Goal: Task Accomplishment & Management: Complete application form

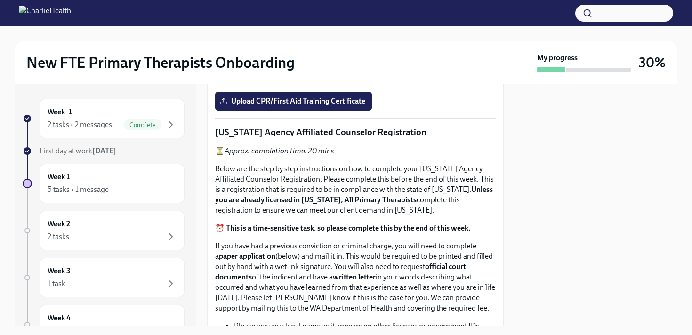
scroll to position [464, 0]
click at [0, 0] on input "Upload the [US_STATE] Telehealth Certificate" at bounding box center [0, 0] width 0 height 0
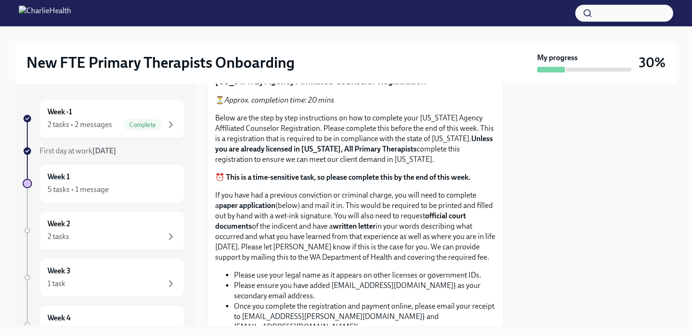
scroll to position [519, 0]
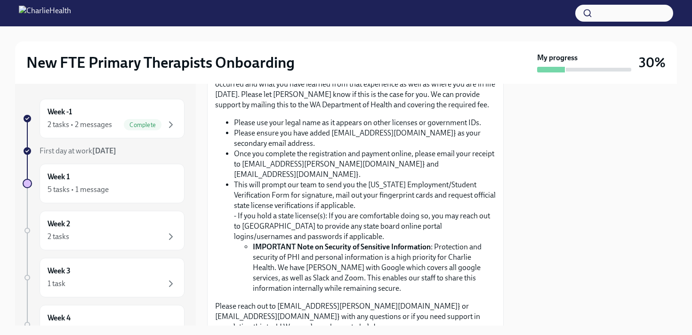
scroll to position [610, 0]
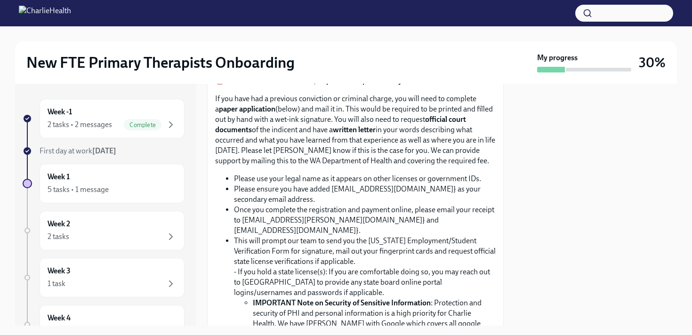
click at [0, 0] on input "Upload CPR/First Aid Training Certificate" at bounding box center [0, 0] width 0 height 0
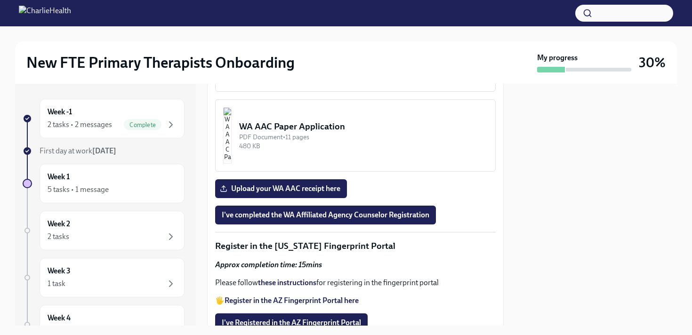
scroll to position [1041, 0]
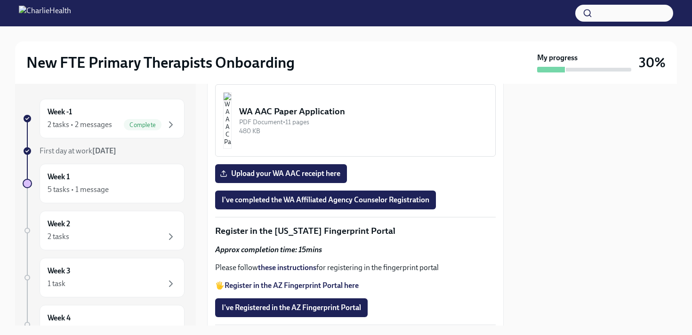
click at [232, 69] on img "button" at bounding box center [227, 40] width 8 height 57
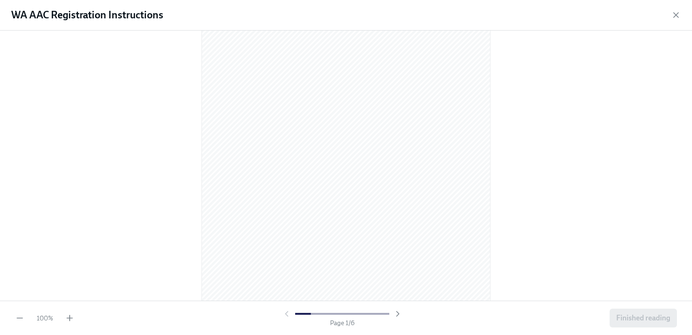
scroll to position [100, 0]
click at [505, 237] on div at bounding box center [346, 166] width 692 height 270
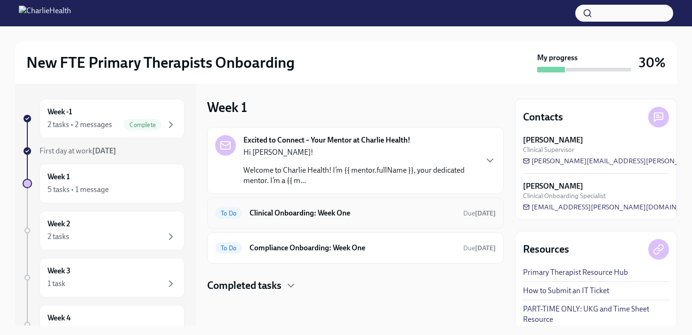
click at [297, 216] on h6 "Clinical Onboarding: Week One" at bounding box center [353, 213] width 206 height 10
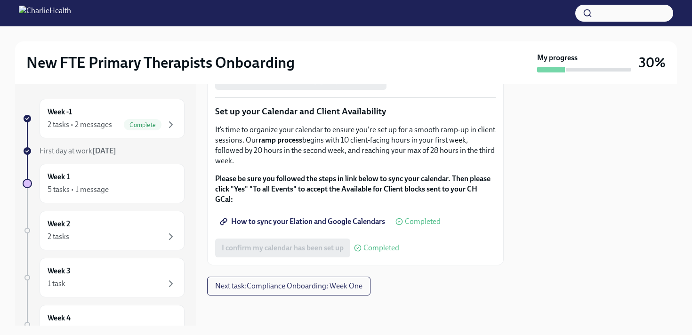
scroll to position [1595, 0]
click at [321, 294] on button "Next task : Compliance Onboarding: Week One" at bounding box center [288, 286] width 163 height 19
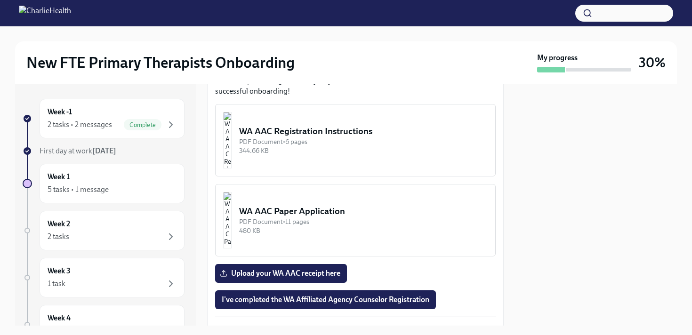
scroll to position [1047, 0]
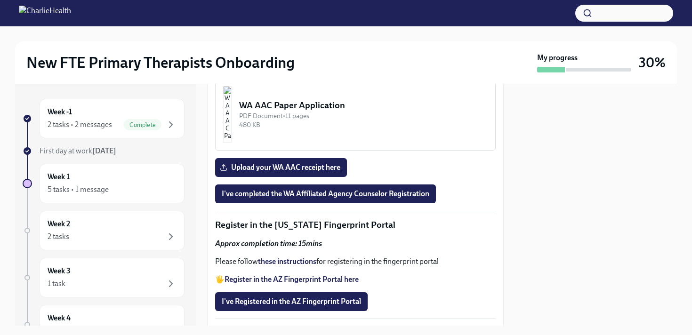
click at [272, 71] on button "WA AAC Registration Instructions PDF Document • 6 pages 344.66 KB" at bounding box center [355, 34] width 281 height 73
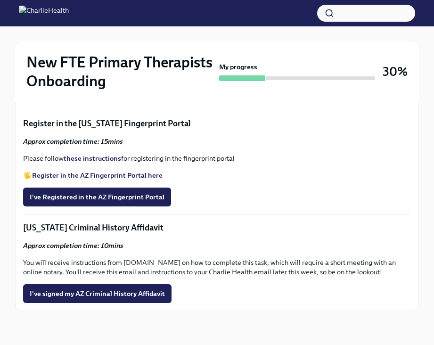
scroll to position [1073, 0]
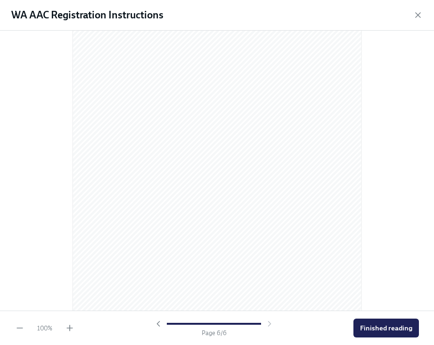
scroll to position [2017, 0]
